Goal: Transaction & Acquisition: Purchase product/service

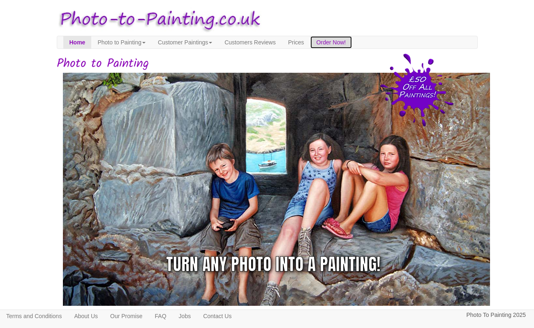
click at [353, 44] on link "Order Now!" at bounding box center [332, 42] width 42 height 12
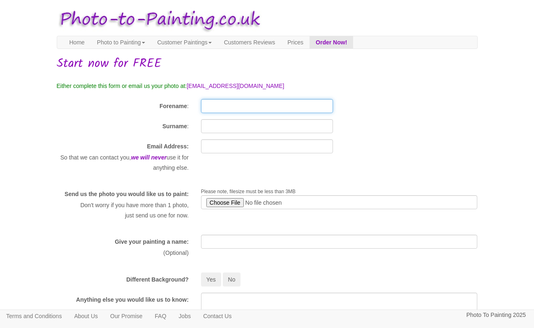
click at [239, 106] on input "Forename" at bounding box center [267, 106] width 132 height 14
type input "Felix"
type input "Leach"
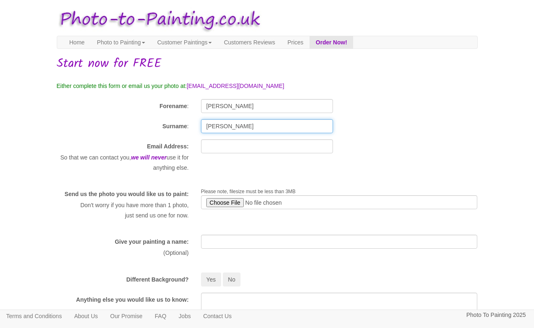
type input "felixleach@gmail.com"
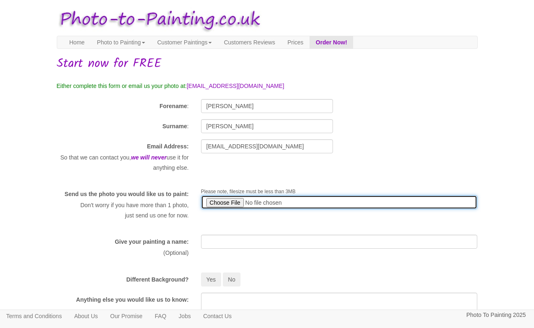
click at [224, 207] on input "file" at bounding box center [339, 202] width 277 height 14
type input "C:\fakepath\WhatsApp Image 2025-09-14 at 17.46.27.jpeg"
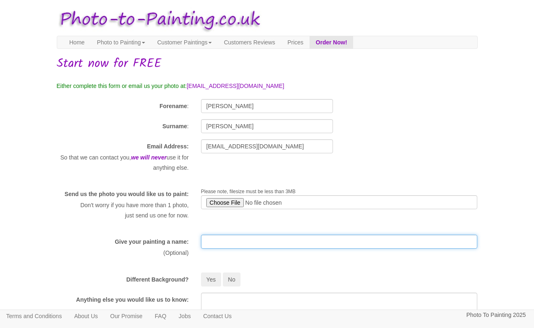
click at [246, 247] on input "text" at bounding box center [339, 242] width 277 height 14
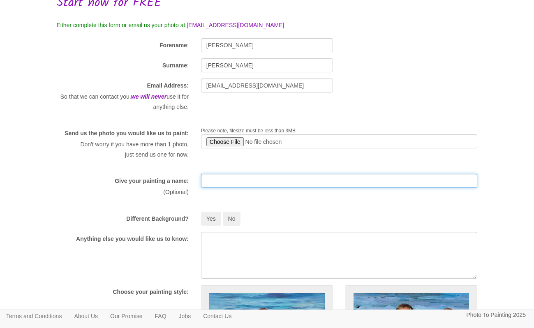
scroll to position [65, 0]
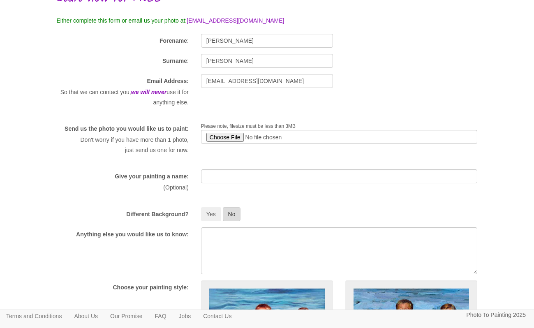
click at [234, 220] on button "No" at bounding box center [232, 214] width 18 height 14
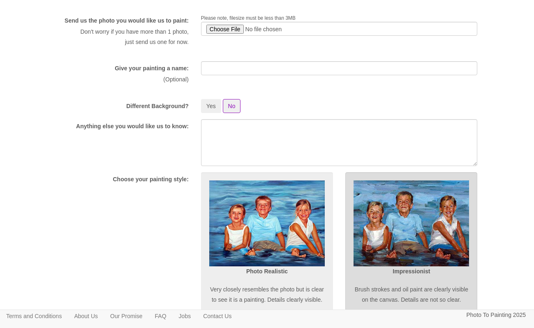
click at [386, 253] on img at bounding box center [412, 224] width 116 height 86
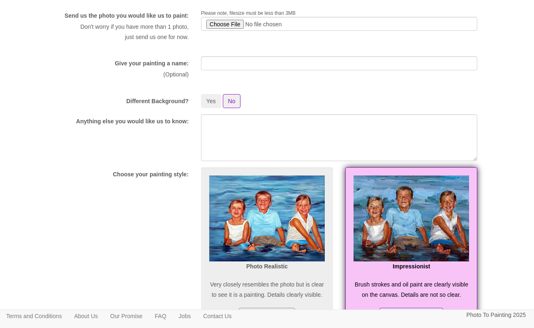
scroll to position [179, 0]
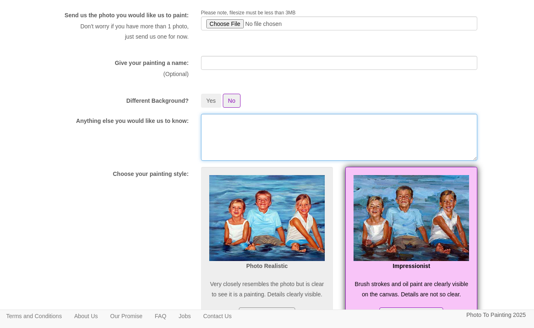
click at [242, 148] on textarea at bounding box center [339, 137] width 277 height 47
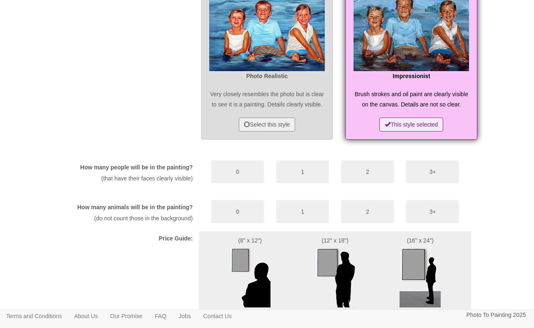
scroll to position [370, 0]
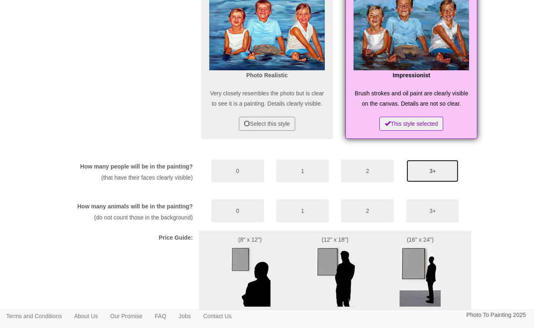
click at [421, 183] on button "3+" at bounding box center [433, 171] width 53 height 23
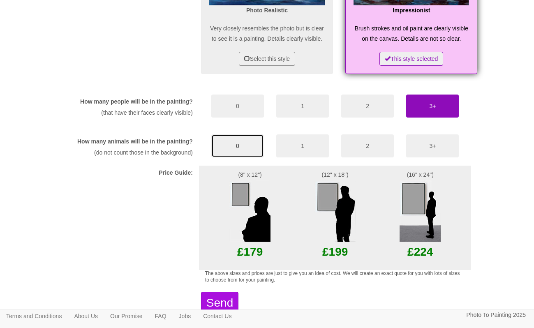
click at [238, 158] on button "0" at bounding box center [237, 146] width 53 height 23
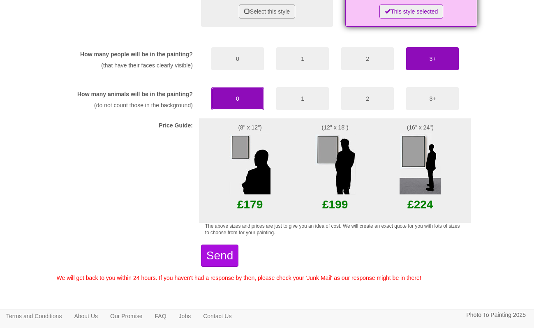
scroll to position [483, 0]
click at [337, 190] on img at bounding box center [335, 163] width 41 height 62
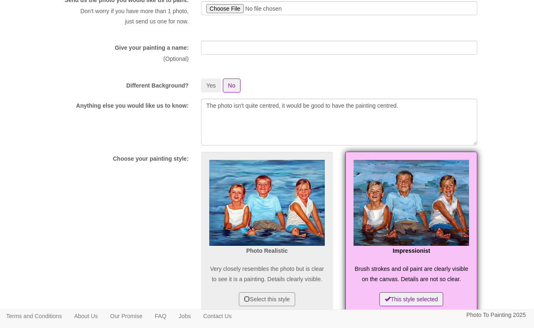
scroll to position [193, 0]
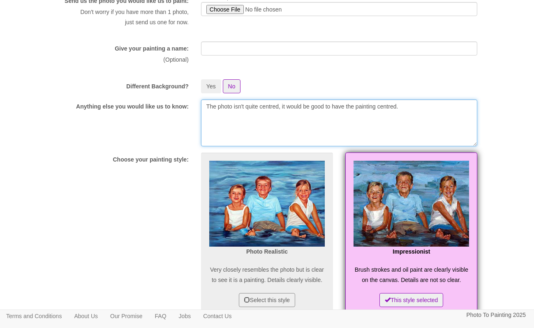
click at [427, 115] on textarea "The photo isn't quite centred, it would be good to have the painting centred." at bounding box center [339, 123] width 277 height 47
click at [446, 117] on textarea "The photo isn't quite centred, it would be good to have the painting centred." at bounding box center [339, 123] width 277 height 47
type textarea "The photo isn't quite centred, it would be good to have the painting centred. W…"
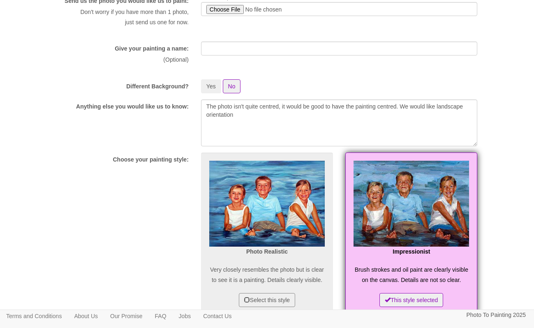
click at [161, 146] on div "Anything else you would like us to know: The photo isn't quite centred, it woul…" at bounding box center [268, 123] width 434 height 47
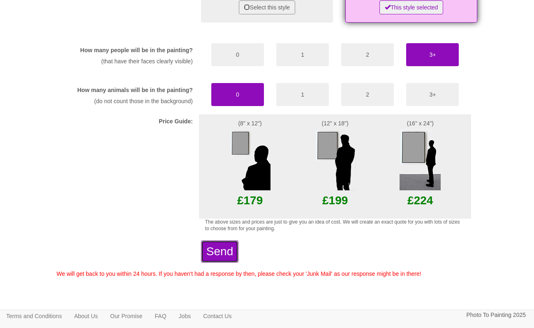
click at [219, 251] on button "Send" at bounding box center [219, 252] width 37 height 22
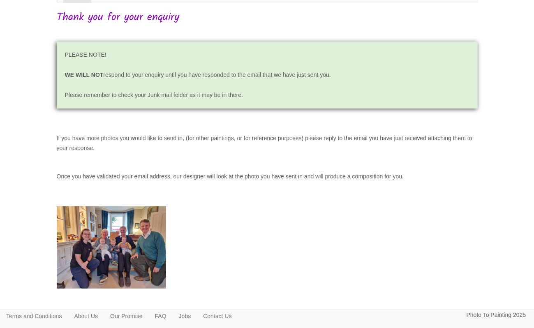
scroll to position [64, 0]
